Goal: Information Seeking & Learning: Check status

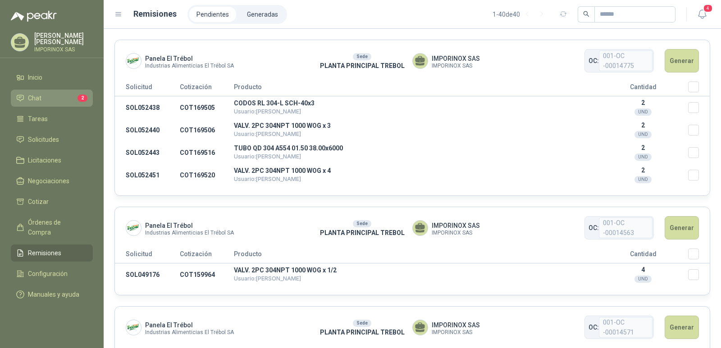
click at [34, 96] on span "Chat" at bounding box center [35, 98] width 14 height 10
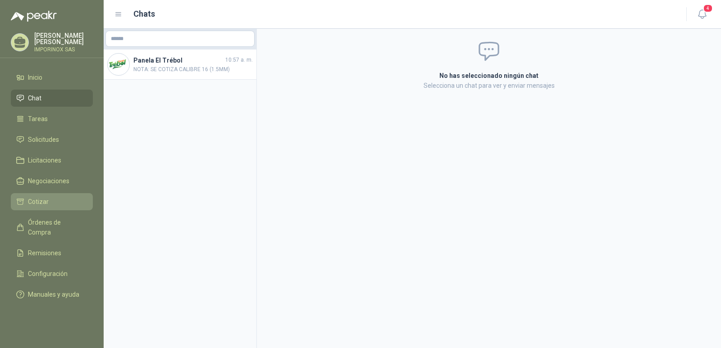
click at [36, 199] on span "Cotizar" at bounding box center [38, 202] width 21 height 10
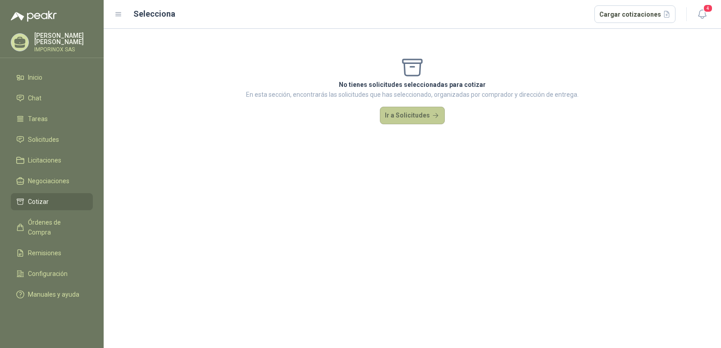
click at [434, 117] on button "Ir a Solicitudes" at bounding box center [412, 116] width 65 height 18
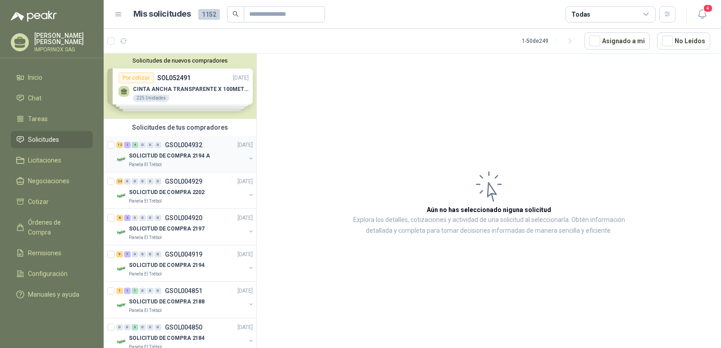
click at [133, 154] on p "SOLICITUD DE COMPRA 2194 A" at bounding box center [169, 156] width 81 height 9
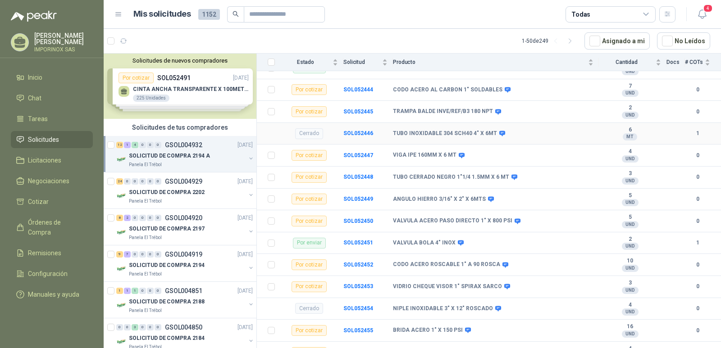
scroll to position [304, 0]
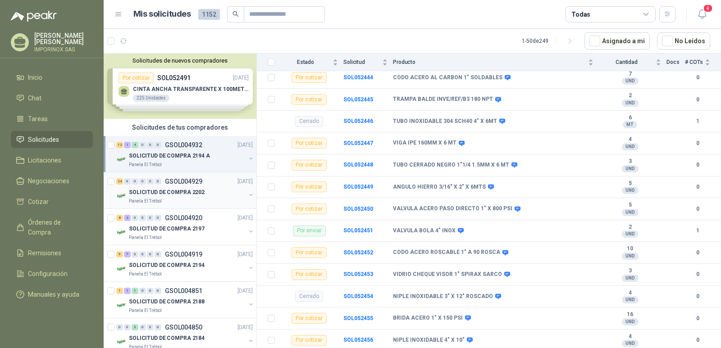
click at [156, 190] on p "SOLICITUD DE COMPRA 2202" at bounding box center [167, 192] width 76 height 9
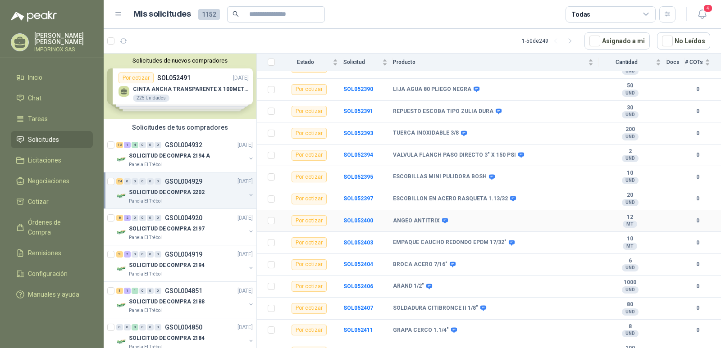
scroll to position [348, 0]
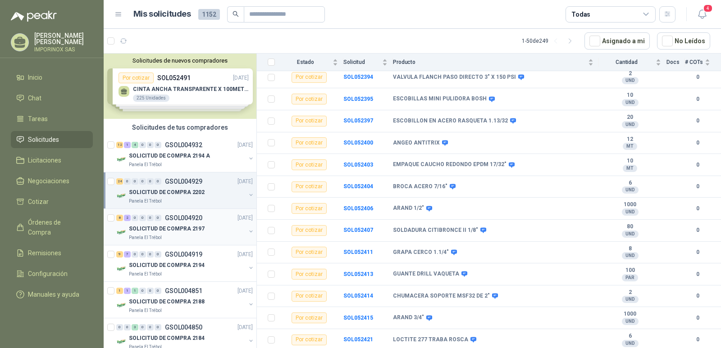
click at [161, 229] on p "SOLICITUD DE COMPRA 2197" at bounding box center [167, 229] width 76 height 9
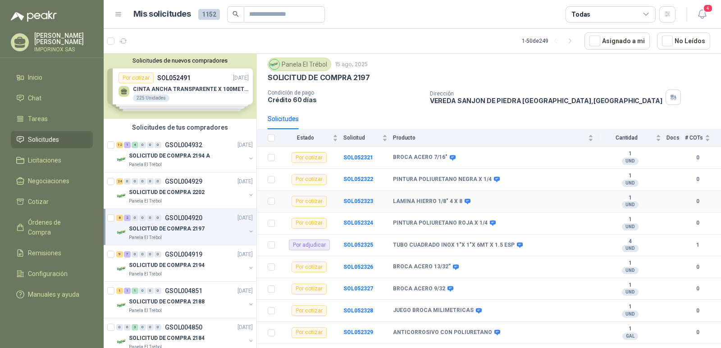
scroll to position [41, 0]
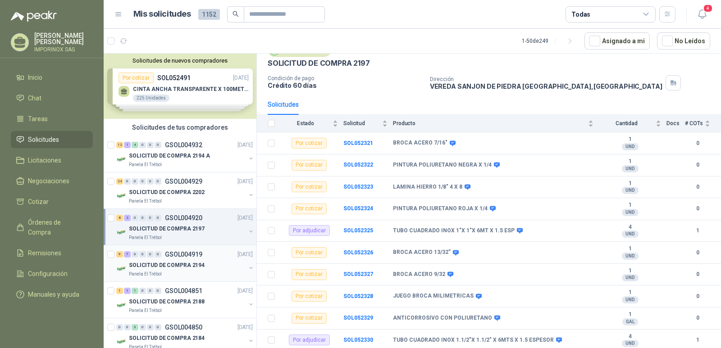
click at [159, 264] on p "SOLICITUD DE COMPRA 2194" at bounding box center [167, 265] width 76 height 9
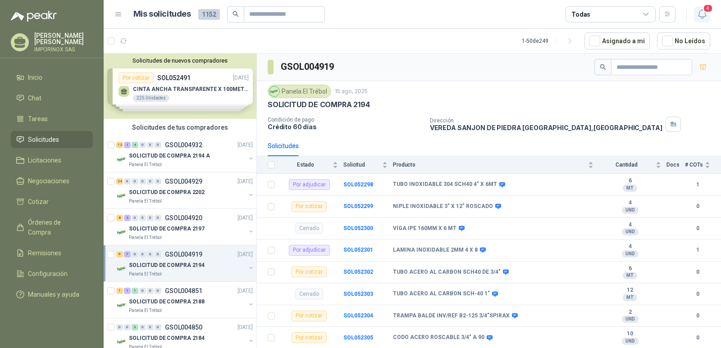
click at [709, 9] on span "4" at bounding box center [708, 8] width 10 height 9
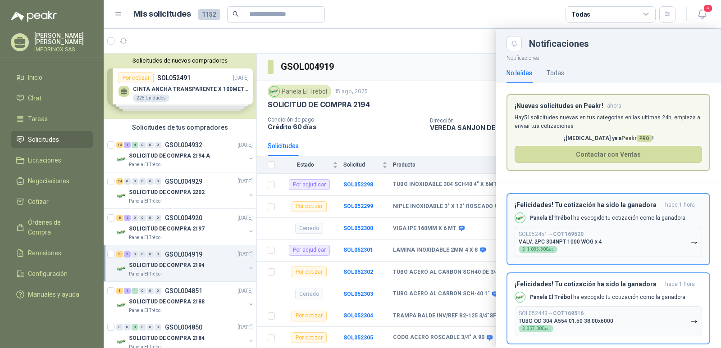
click at [624, 225] on div "¡Felicidades! Tu cotización ha sido la ganadora hace 1 hora Panela El Trébol ha…" at bounding box center [608, 229] width 187 height 56
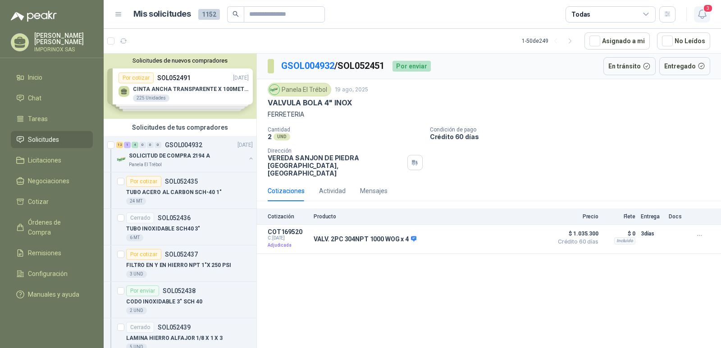
click at [705, 10] on span "3" at bounding box center [708, 8] width 10 height 9
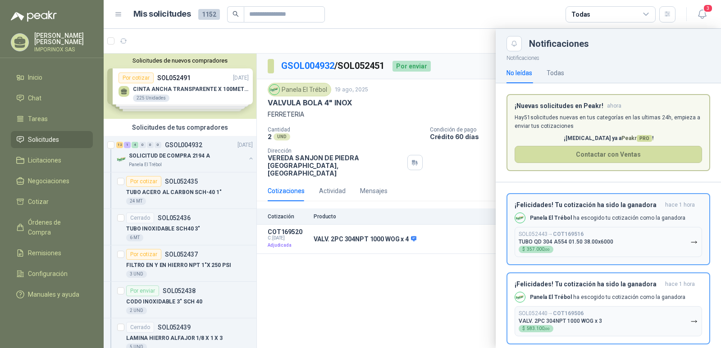
click at [610, 231] on button "SOL052443 → COT169516 TUBO QD 304 A554 01.50 38.00x6000 $ 357.000 ,00" at bounding box center [608, 242] width 187 height 30
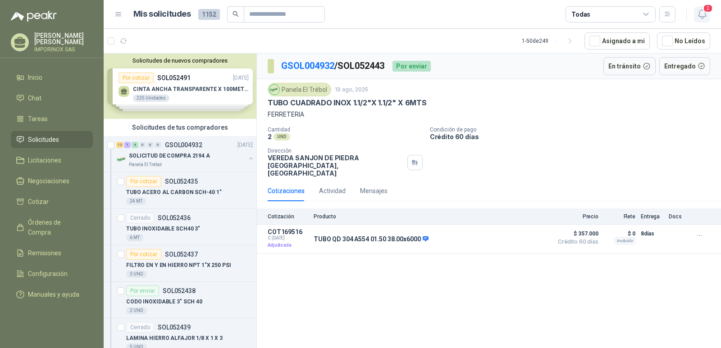
click at [707, 11] on span "2" at bounding box center [708, 8] width 10 height 9
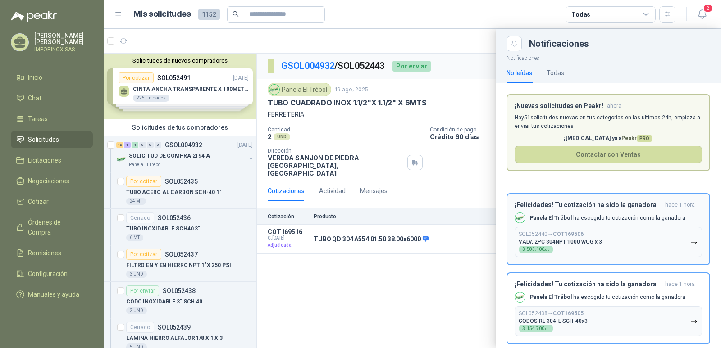
click at [588, 233] on div "SOL052440 → COT169506 VALV. 2PC 304NPT 1000 WOG x 3 $ 583.100 ,00" at bounding box center [560, 242] width 83 height 22
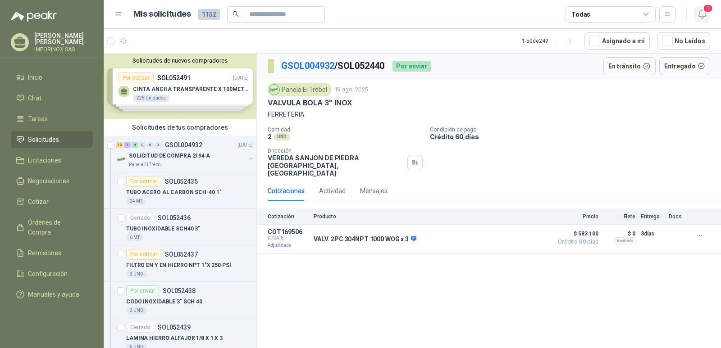
click at [711, 7] on span "1" at bounding box center [708, 8] width 10 height 9
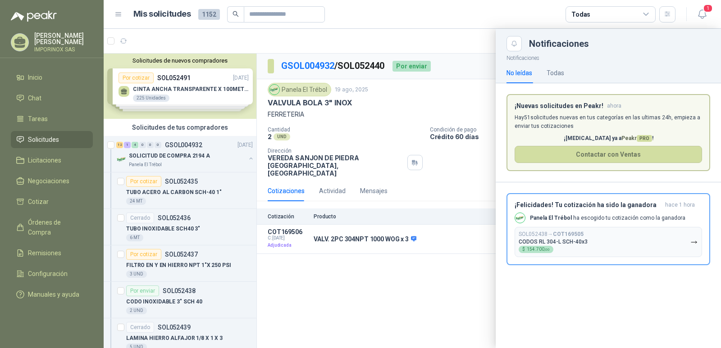
click at [579, 242] on p "CODOS RL 304-L SCH-40x3" at bounding box center [553, 242] width 69 height 6
